Goal: Transaction & Acquisition: Purchase product/service

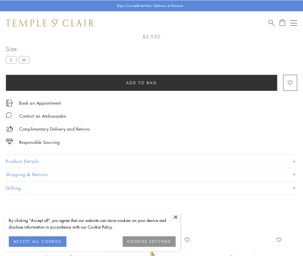
scroll to position [34, 0]
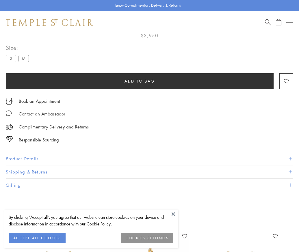
click at [139, 81] on span "Add to bag" at bounding box center [139, 81] width 30 height 6
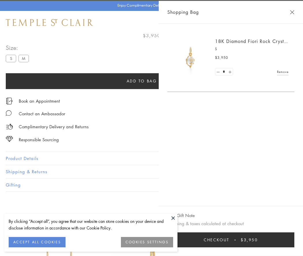
click at [229, 240] on span "Checkout" at bounding box center [217, 240] width 26 height 6
